Goal: Information Seeking & Learning: Learn about a topic

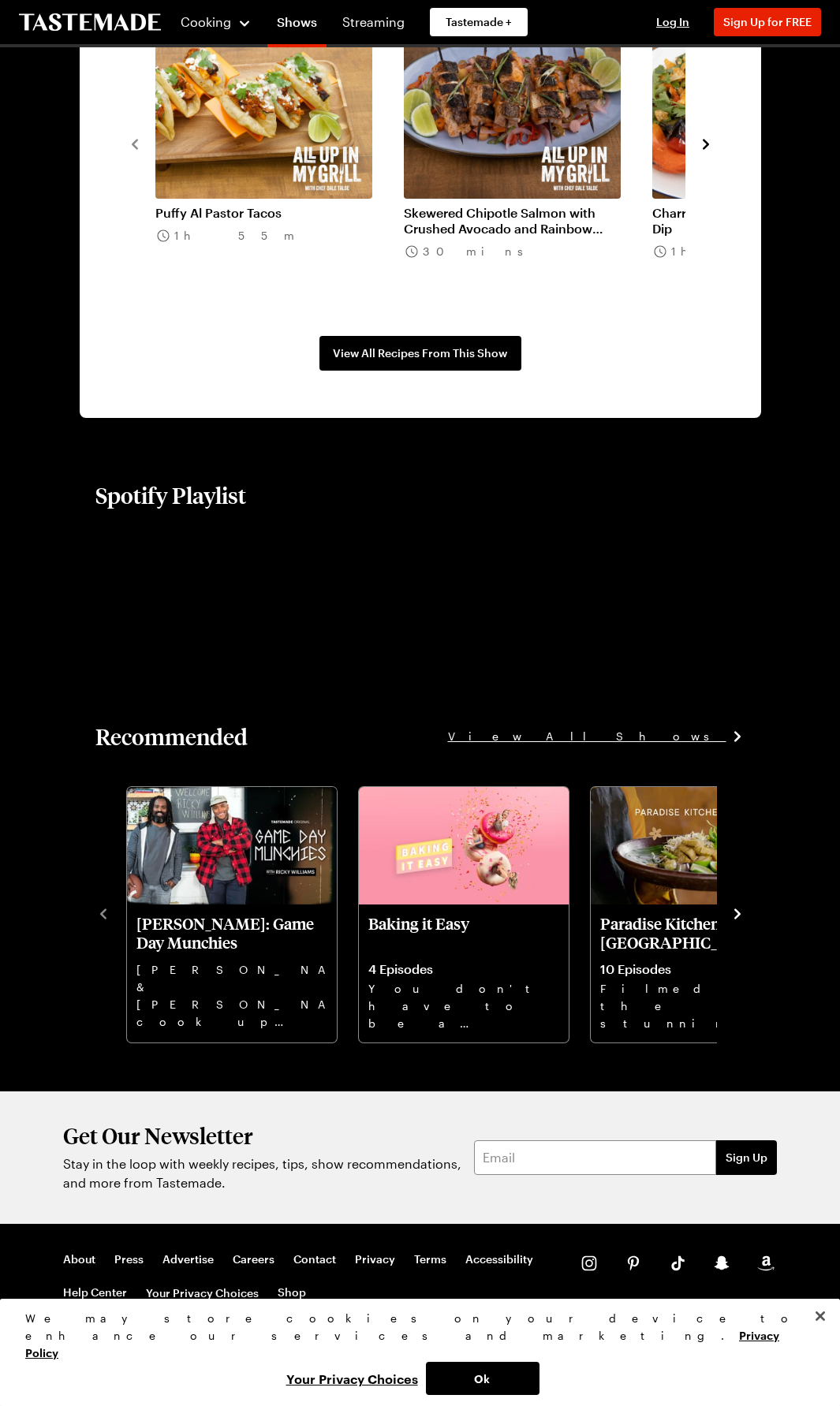
scroll to position [797, 0]
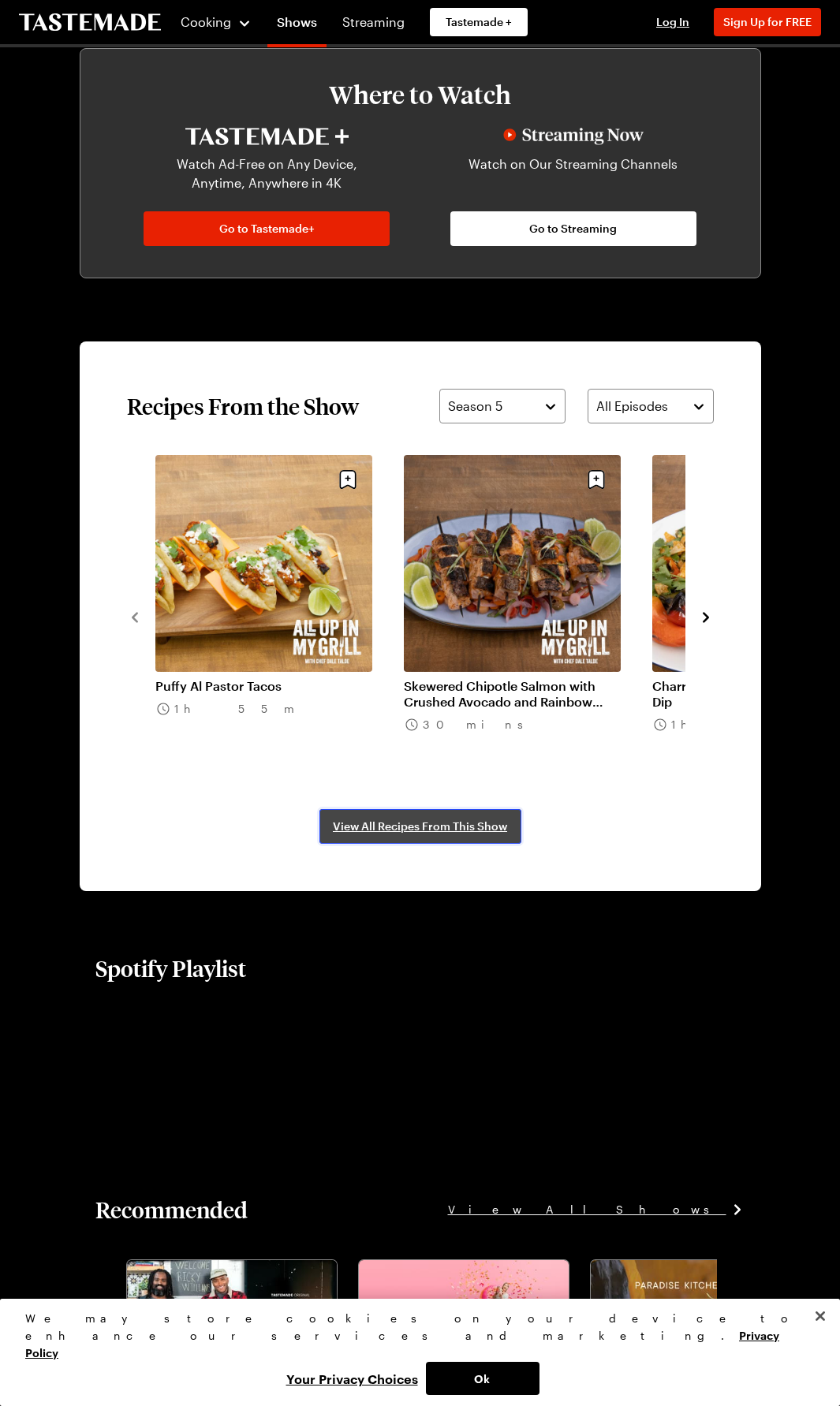
click at [365, 825] on span "View All Recipes From This Show" at bounding box center [420, 826] width 174 height 16
